Goal: Contribute content: Add original content to the website for others to see

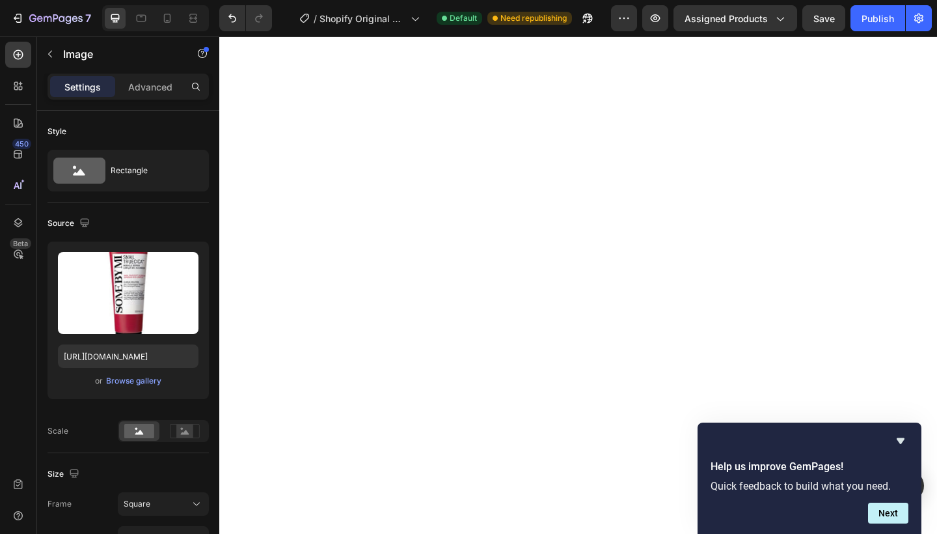
type input "[URL][DOMAIN_NAME]"
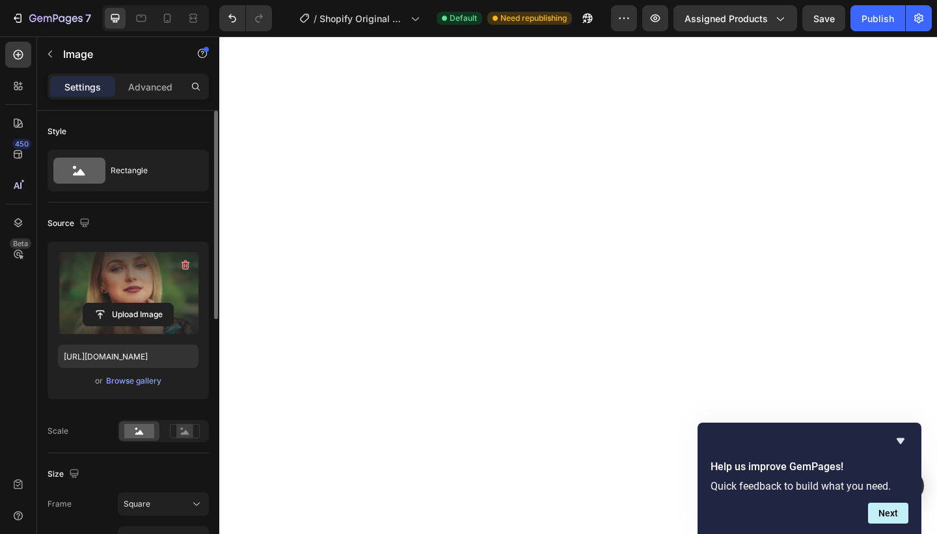
click at [150, 284] on label at bounding box center [128, 293] width 141 height 82
click at [150, 303] on input "file" at bounding box center [128, 314] width 90 height 22
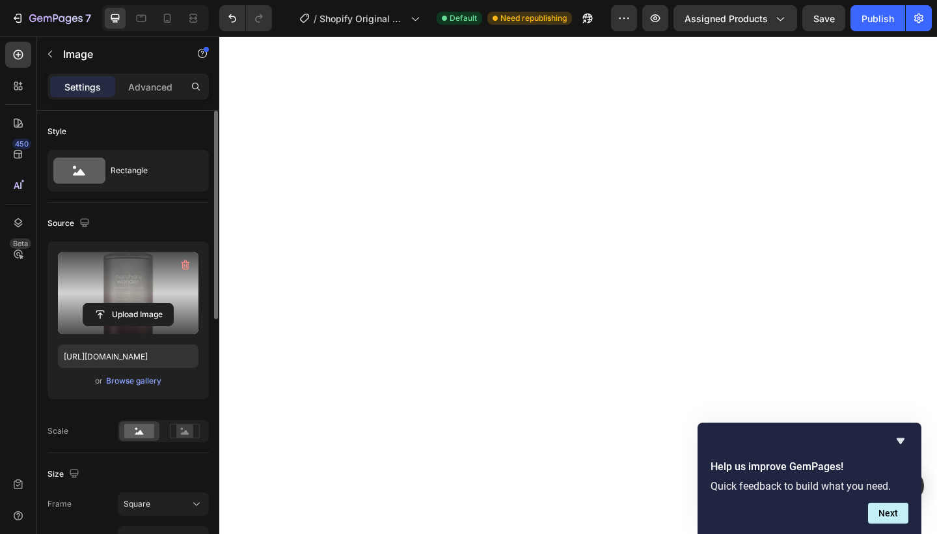
type input "[URL][DOMAIN_NAME]"
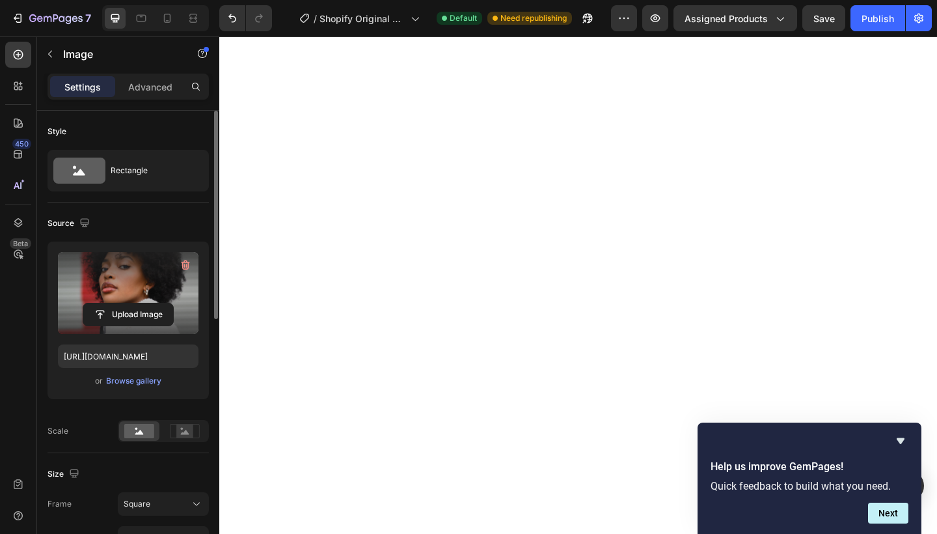
click at [130, 292] on label at bounding box center [128, 293] width 141 height 82
click at [130, 303] on input "file" at bounding box center [128, 314] width 90 height 22
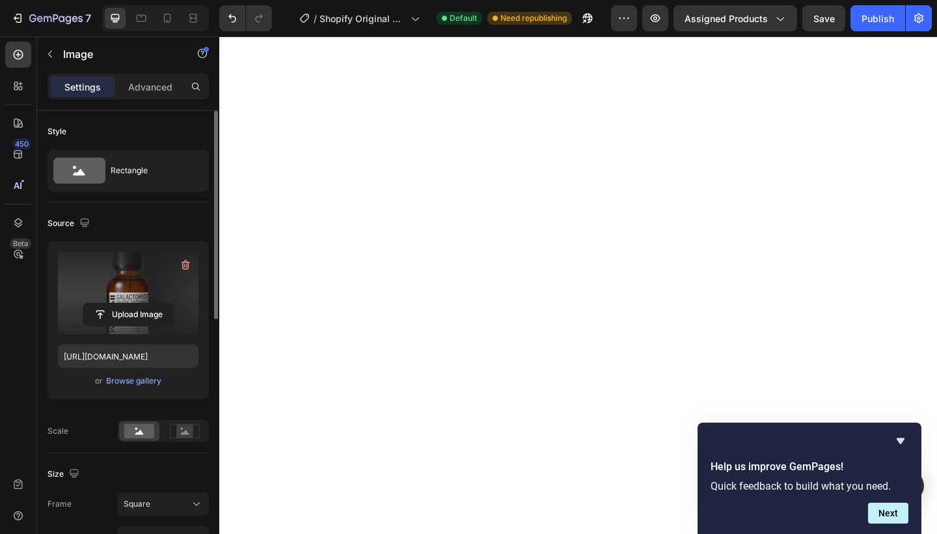
type input "[URL][DOMAIN_NAME]"
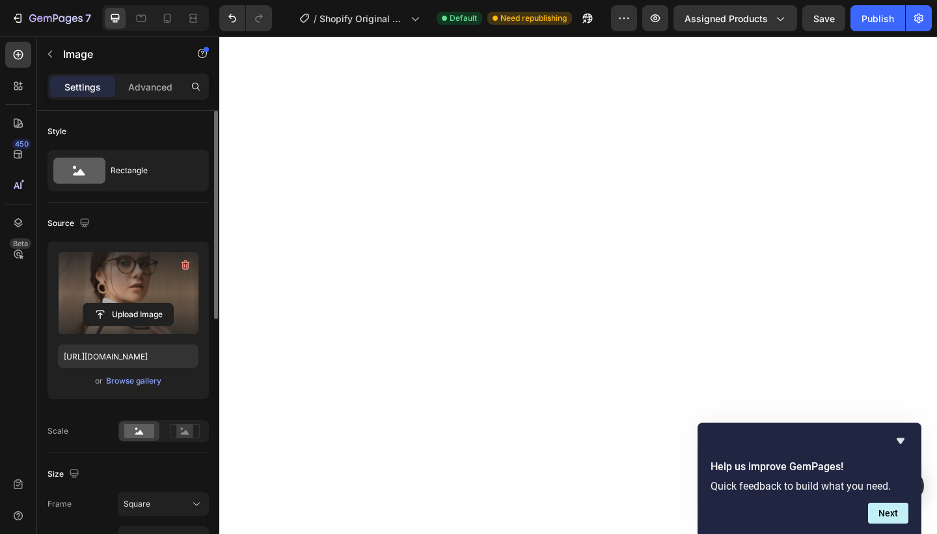
click at [129, 288] on label at bounding box center [128, 293] width 141 height 82
click at [129, 303] on input "file" at bounding box center [128, 314] width 90 height 22
type input "C:\fakepath\cosrx.avif"
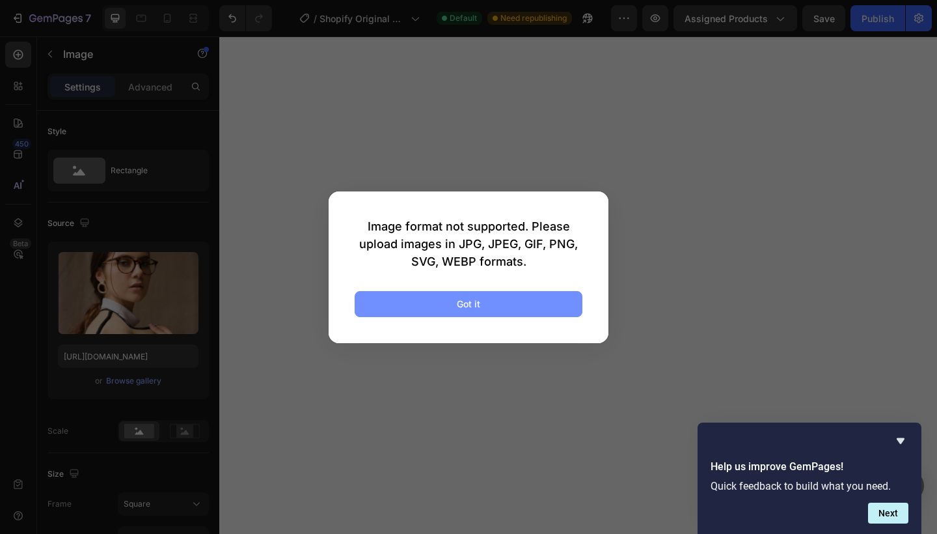
click at [512, 310] on button "Got it" at bounding box center [469, 304] width 228 height 26
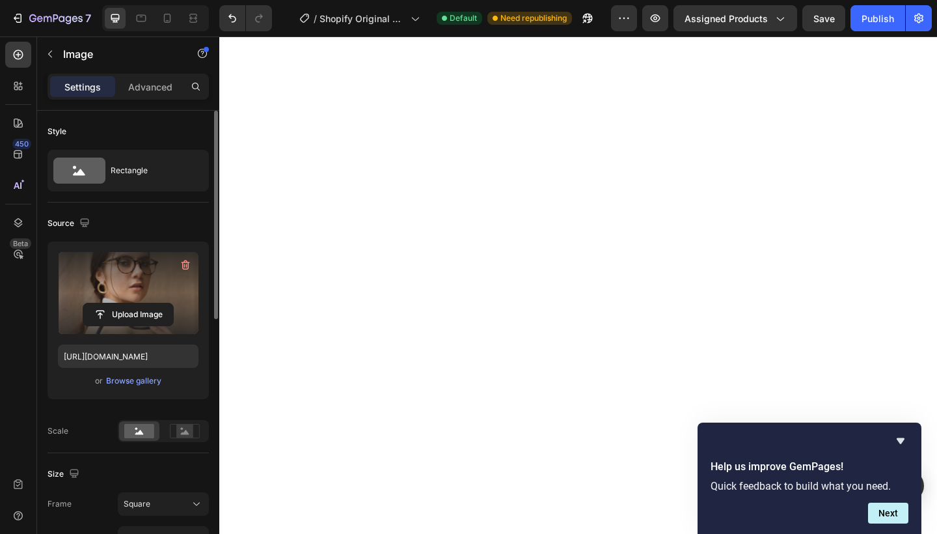
click at [115, 288] on label at bounding box center [128, 293] width 141 height 82
click at [115, 303] on input "file" at bounding box center [128, 314] width 90 height 22
click at [137, 314] on input "file" at bounding box center [128, 314] width 90 height 22
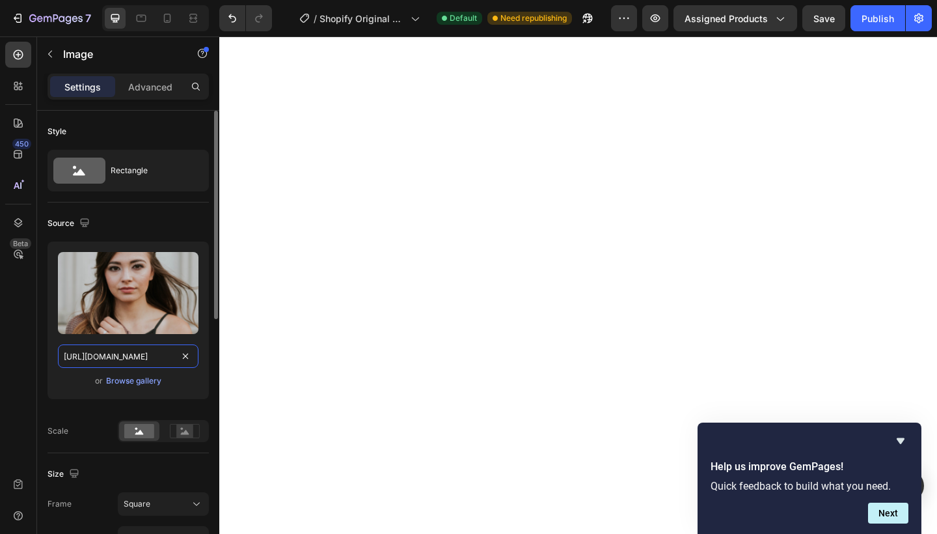
click at [164, 362] on input "[URL][DOMAIN_NAME]" at bounding box center [128, 355] width 141 height 23
click at [98, 352] on input "[URL][DOMAIN_NAME]" at bounding box center [128, 355] width 141 height 23
click at [129, 384] on div "Browse gallery" at bounding box center [133, 381] width 55 height 12
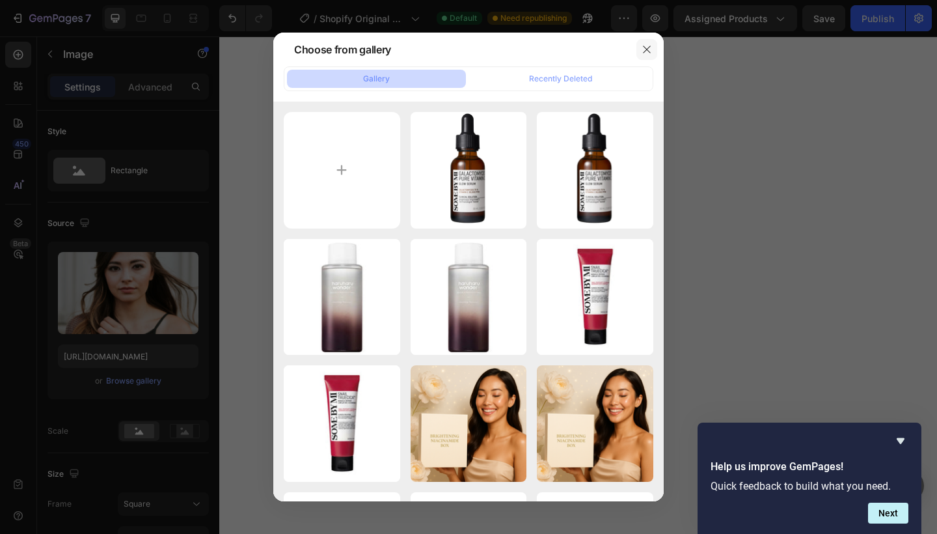
click at [642, 51] on icon "button" at bounding box center [647, 49] width 10 height 10
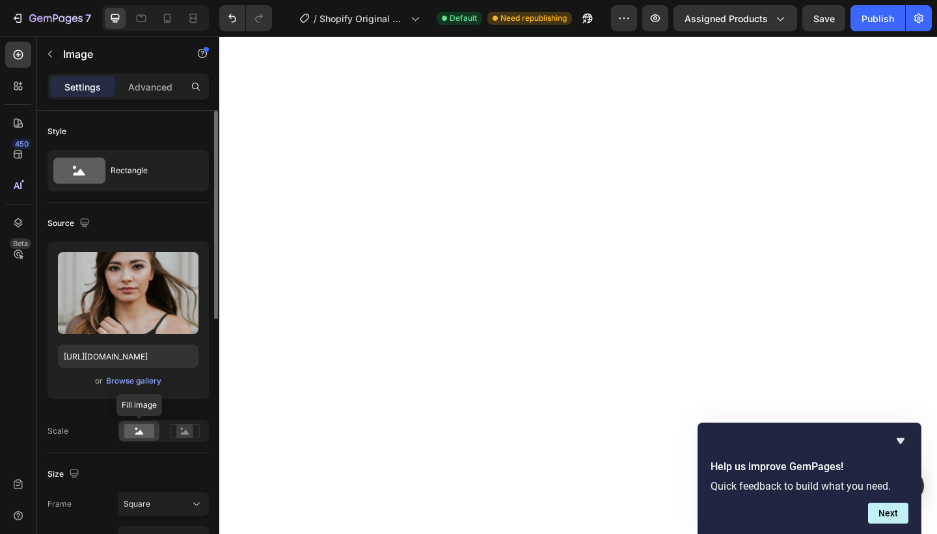
click at [146, 428] on rect at bounding box center [139, 431] width 30 height 14
click at [181, 435] on rect at bounding box center [184, 430] width 17 height 13
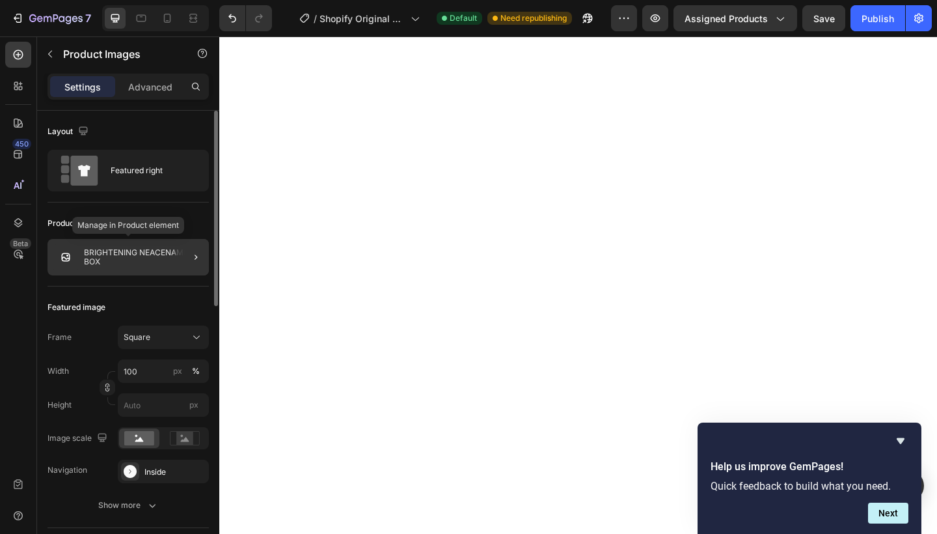
click at [138, 269] on div "BRIGHTENING NEACENAMID BOX" at bounding box center [128, 257] width 161 height 36
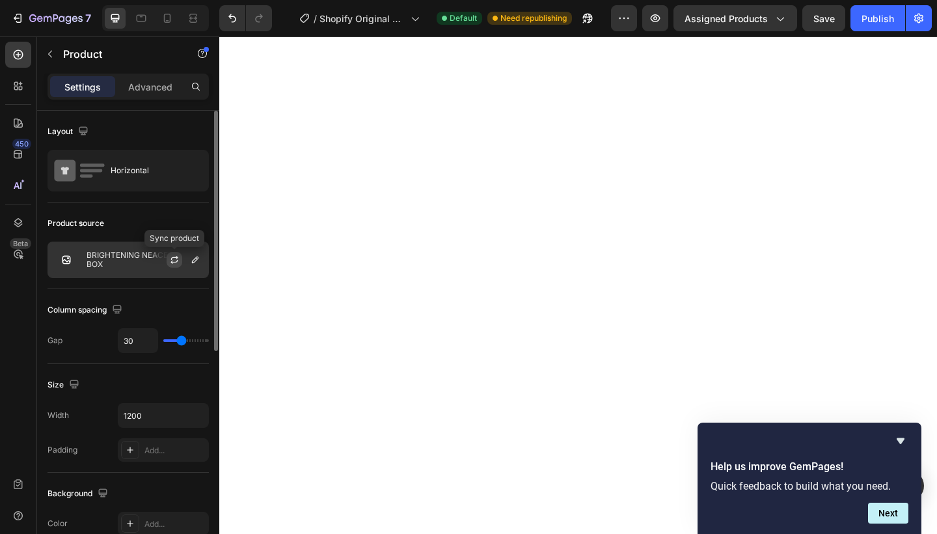
click at [174, 263] on icon "button" at bounding box center [174, 260] width 10 height 10
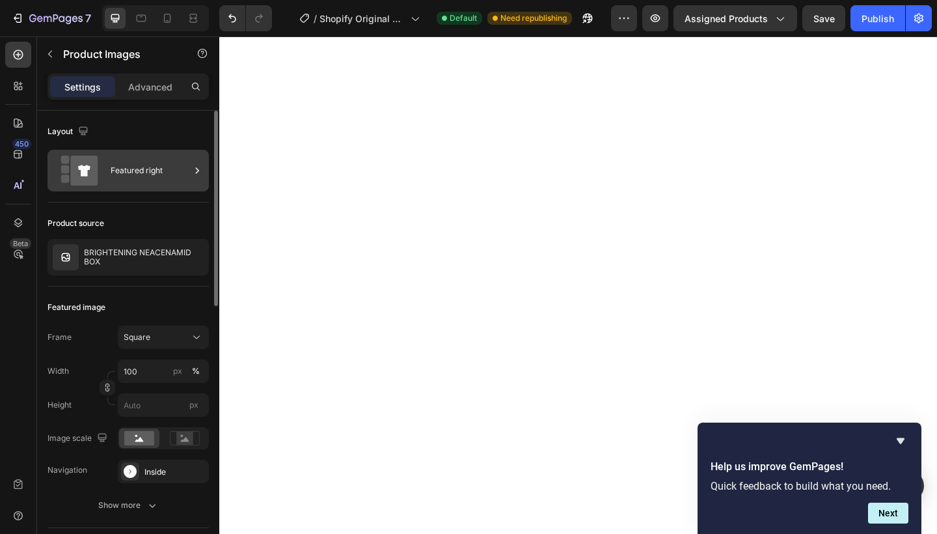
click at [141, 172] on div "Featured right" at bounding box center [150, 171] width 79 height 30
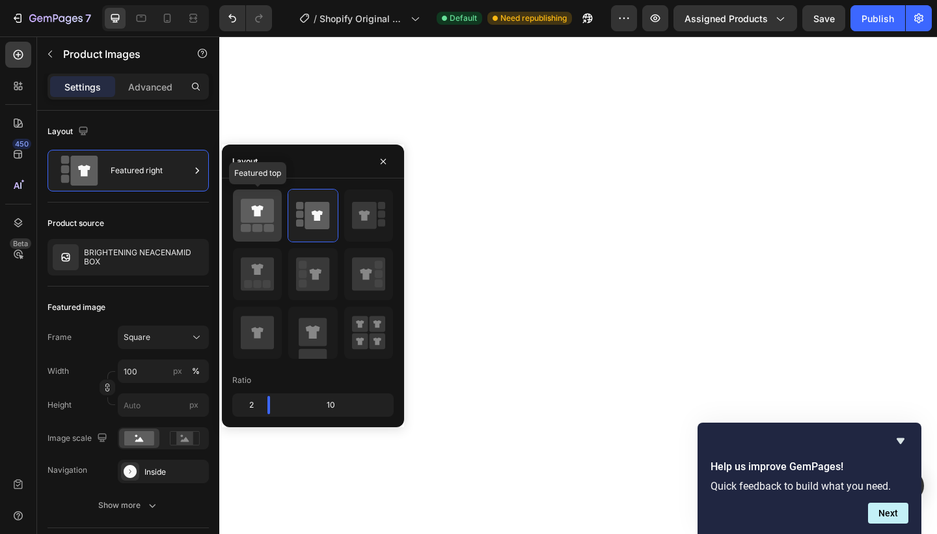
click at [262, 216] on icon at bounding box center [257, 211] width 33 height 24
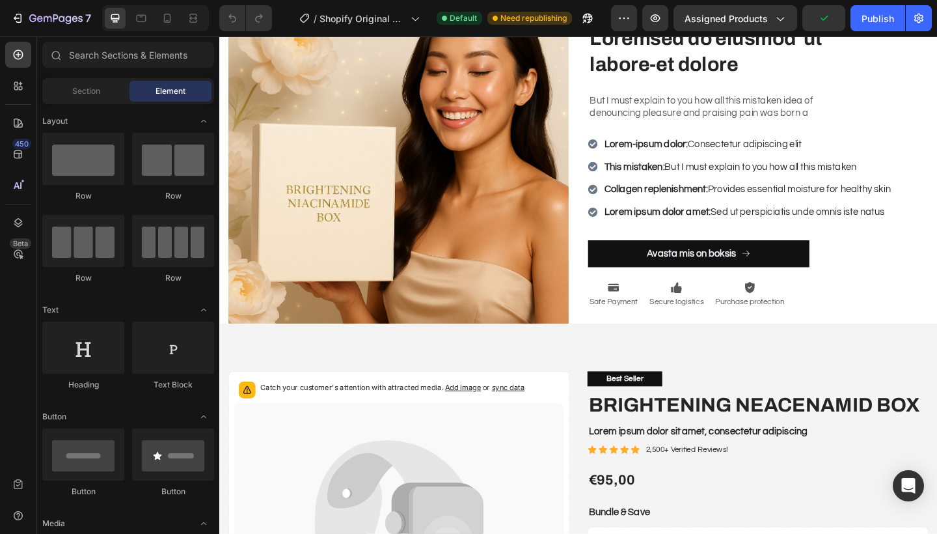
scroll to position [616, 0]
